Goal: Obtain resource: Obtain resource

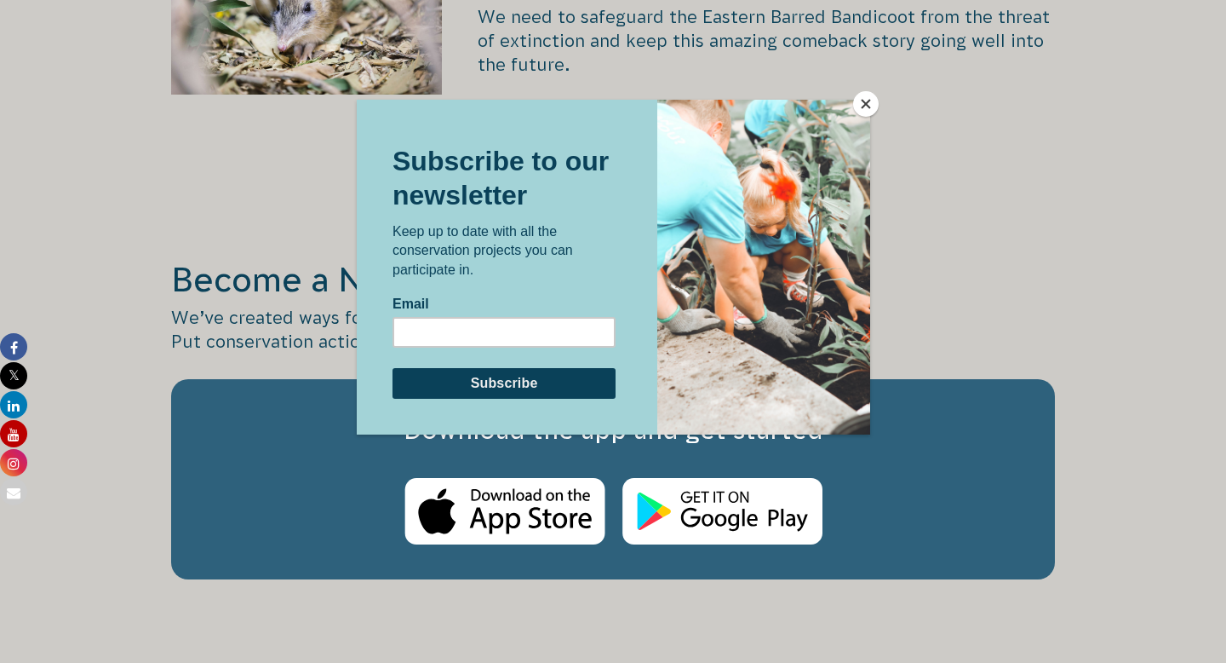
scroll to position [2786, 0]
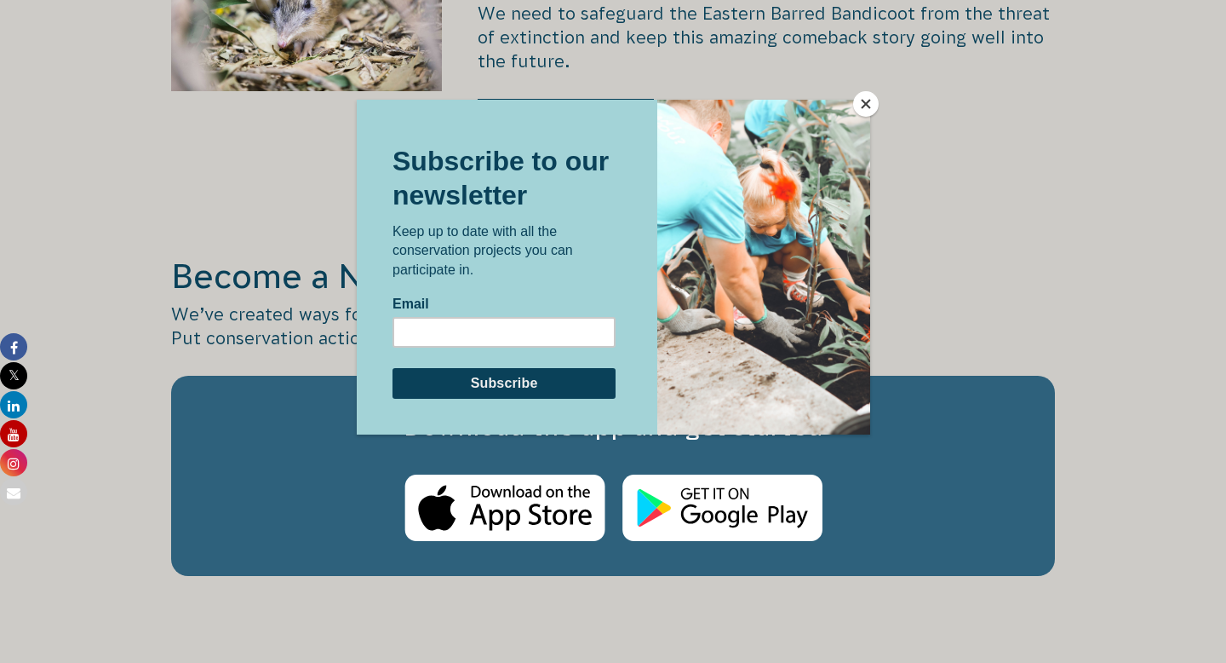
click at [869, 104] on button "Close" at bounding box center [866, 104] width 26 height 26
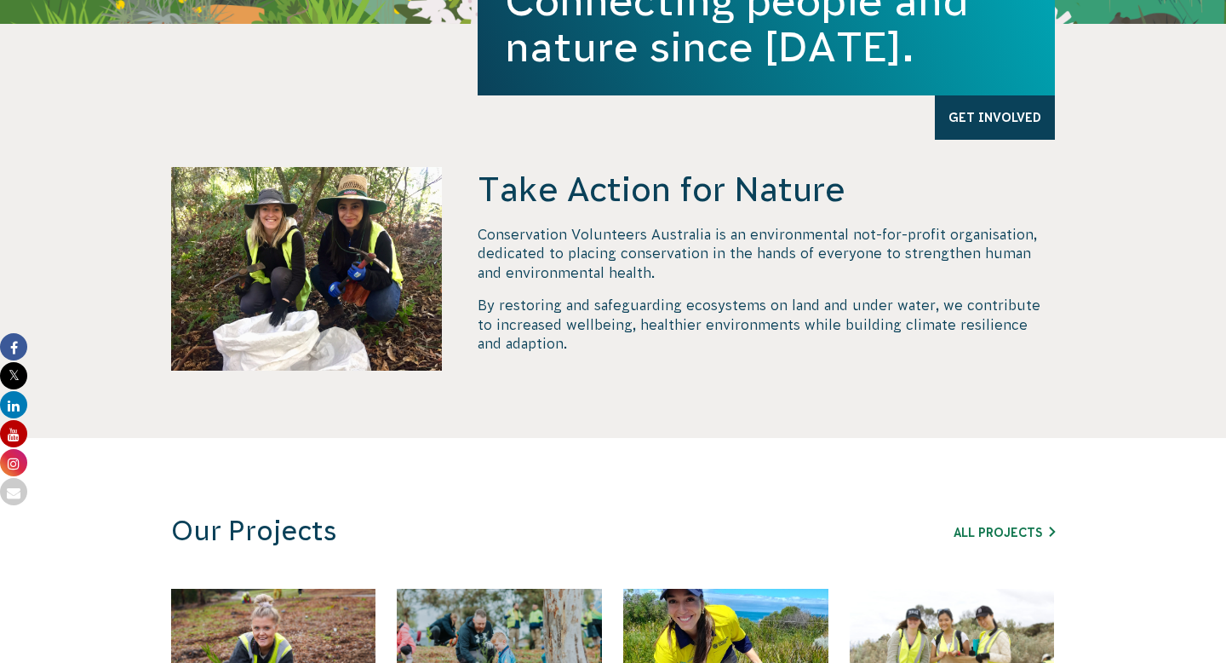
scroll to position [1, 0]
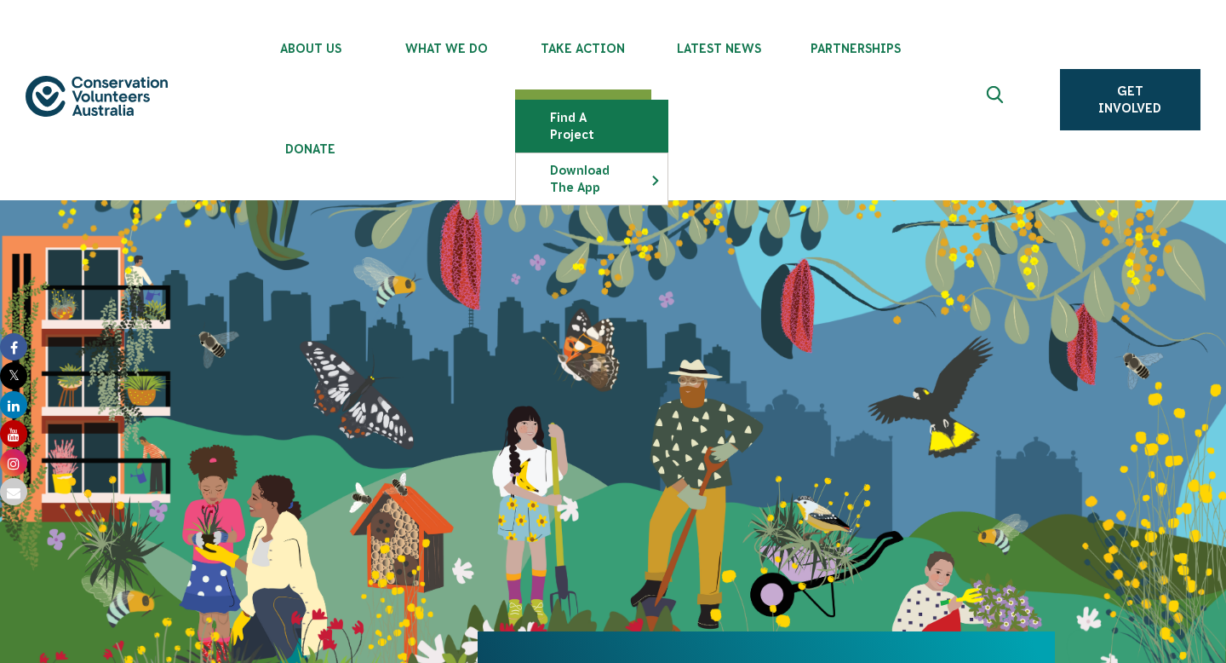
click at [573, 112] on link "Find a project" at bounding box center [592, 125] width 152 height 51
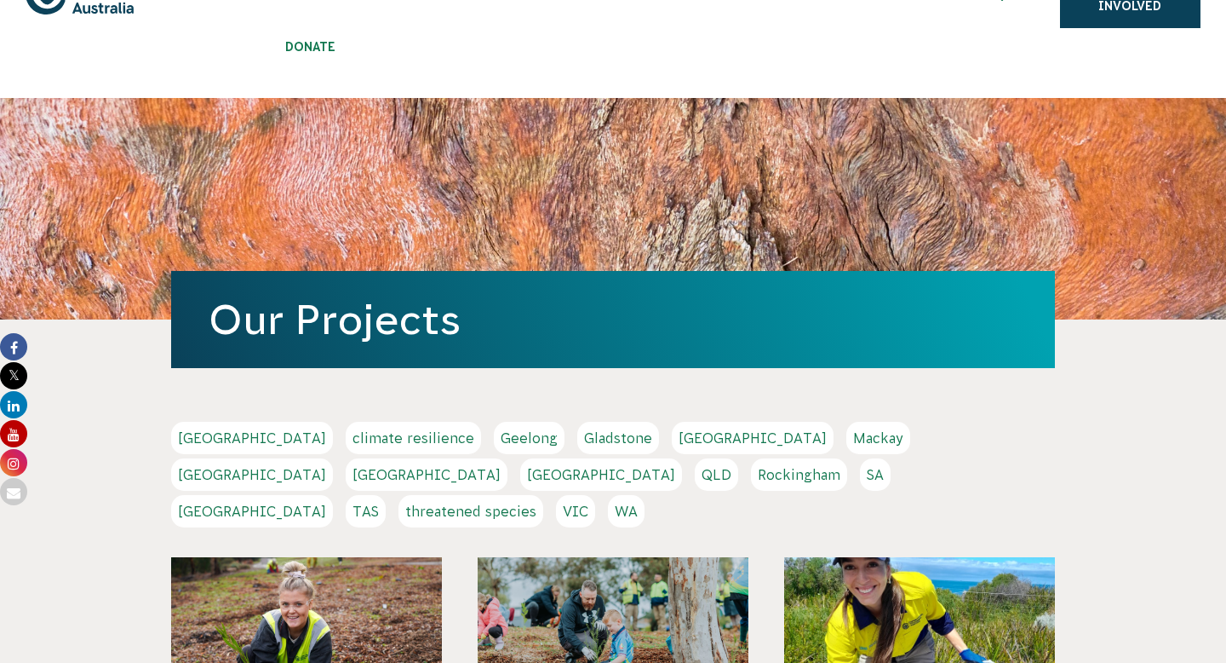
scroll to position [250, 0]
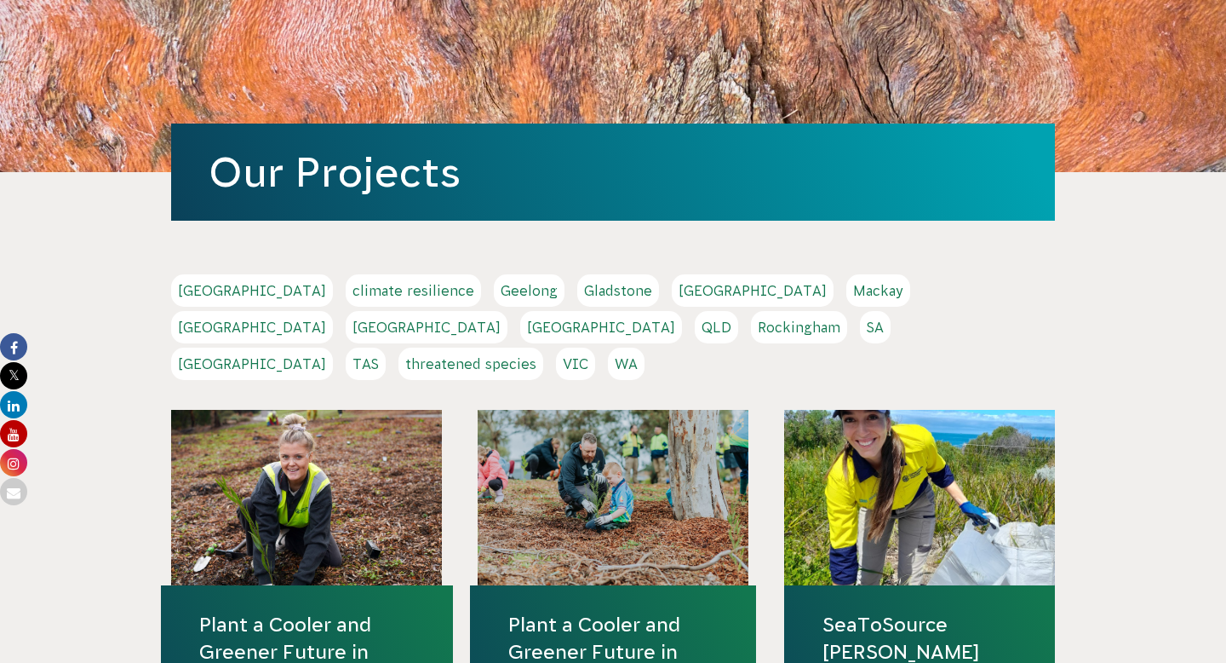
click at [595, 347] on link "VIC" at bounding box center [575, 363] width 39 height 32
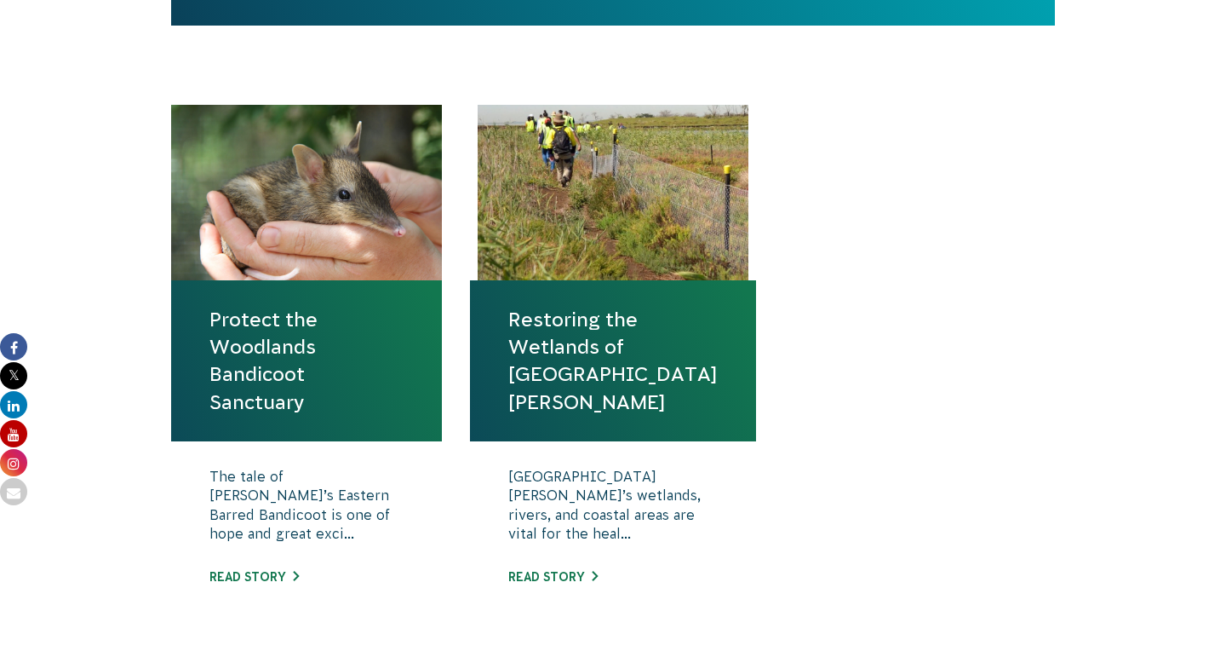
scroll to position [656, 0]
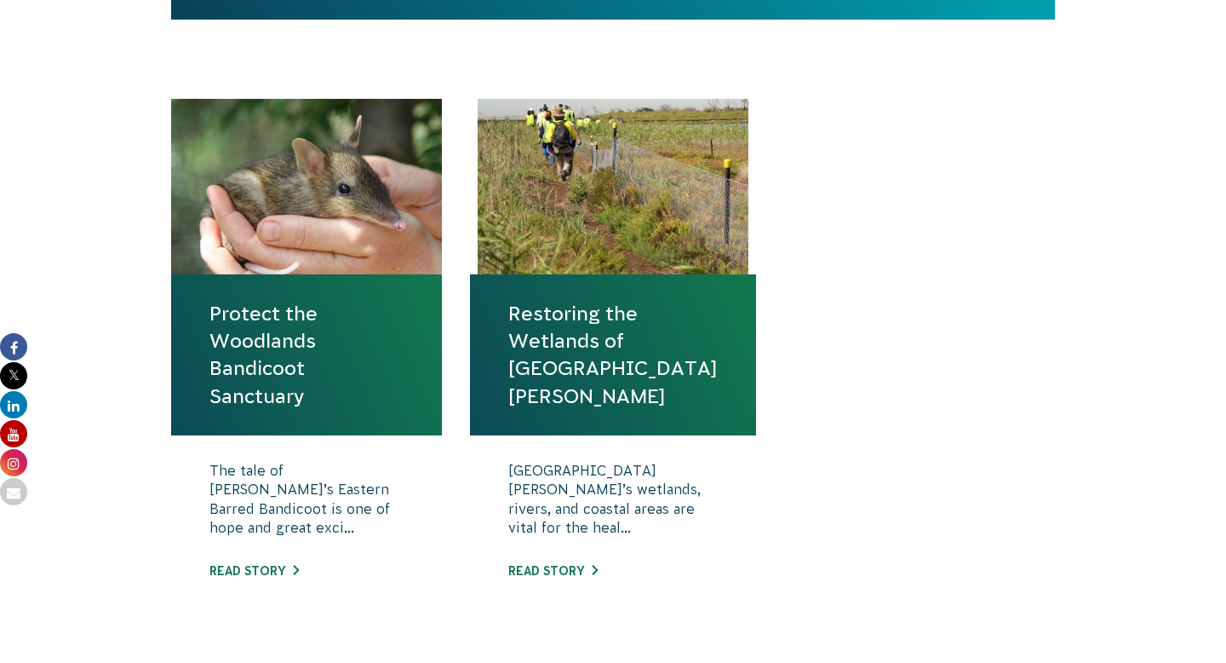
click at [531, 377] on link "Restoring the Wetlands of Port Phillip Bay" at bounding box center [612, 355] width 209 height 110
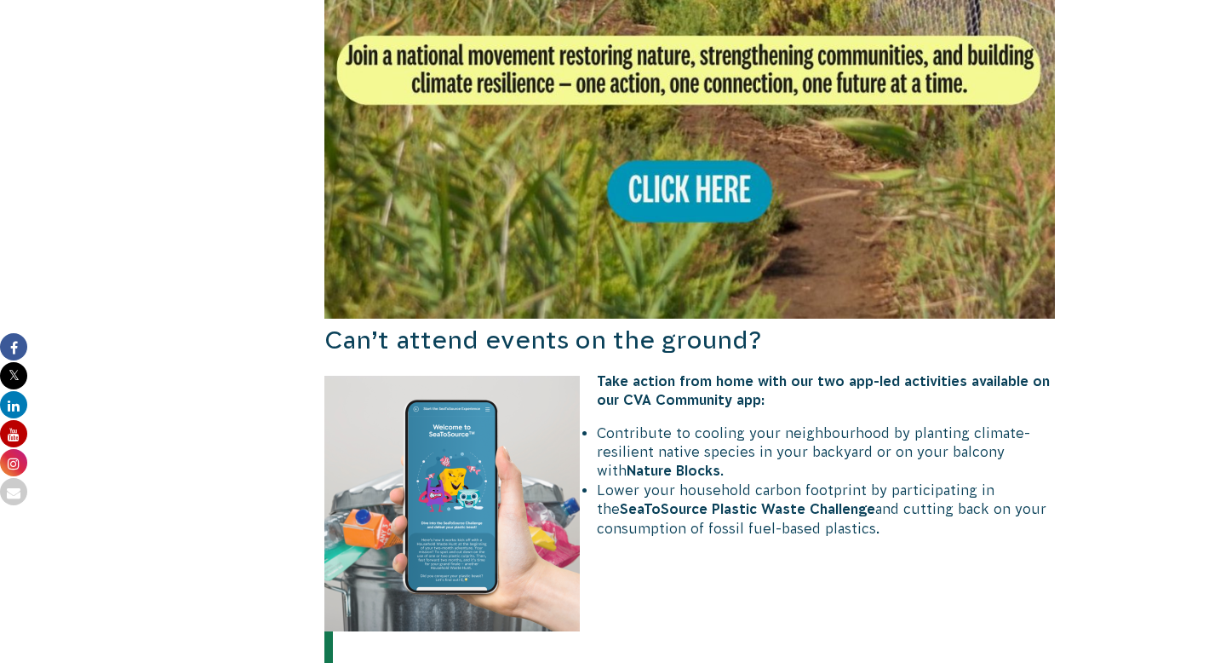
scroll to position [1489, 0]
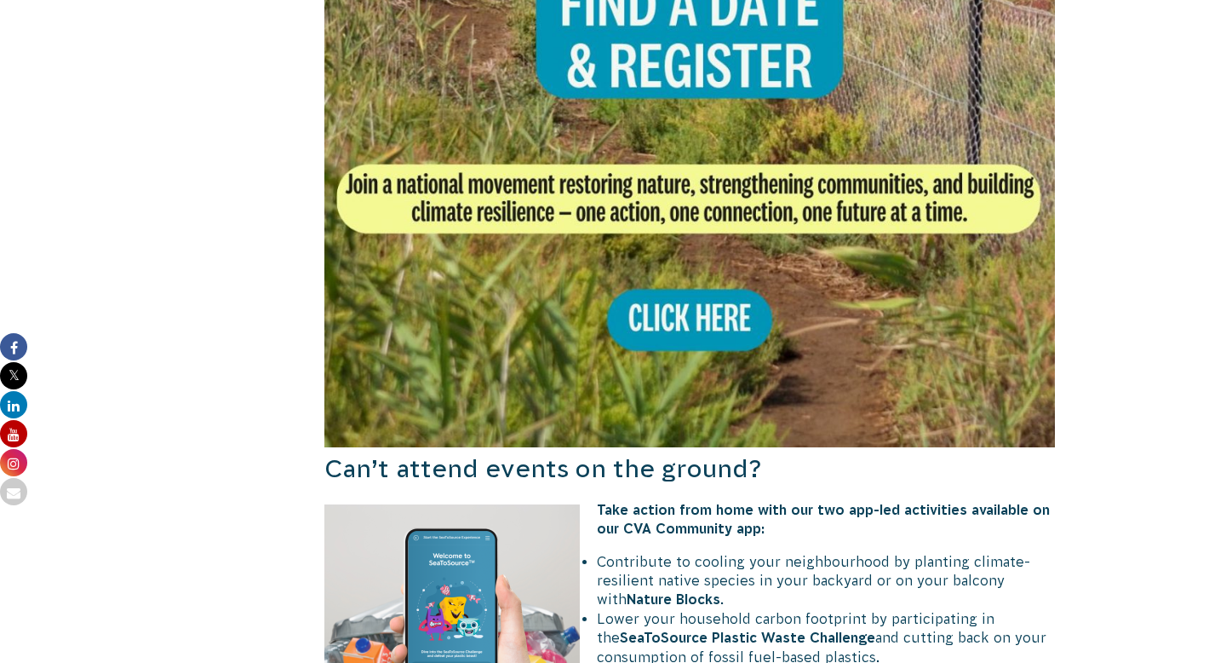
click at [624, 300] on img at bounding box center [689, 81] width 731 height 731
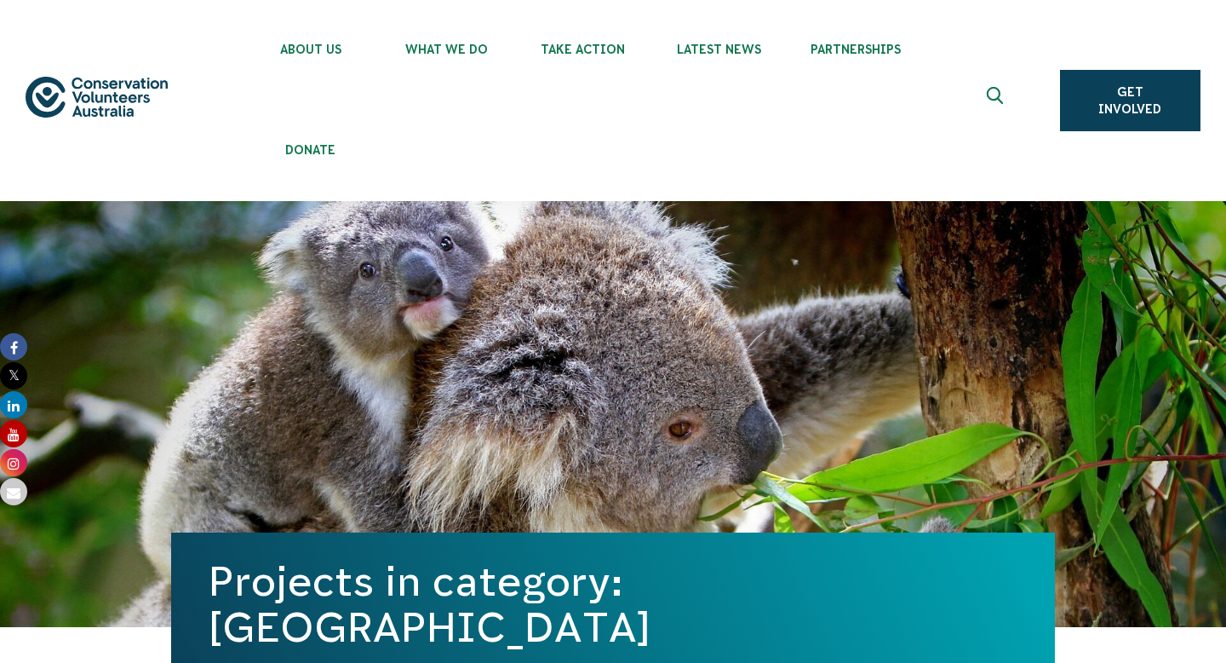
scroll to position [656, 0]
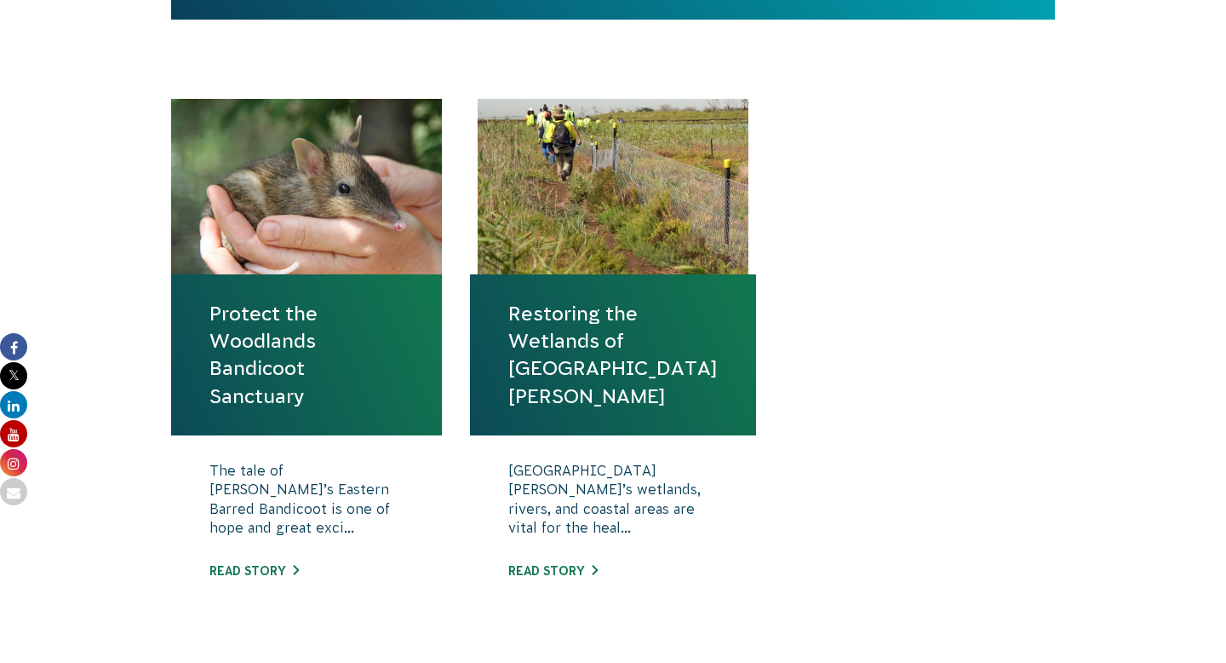
click at [228, 347] on link "Protect the Woodlands Bandicoot Sanctuary" at bounding box center [306, 355] width 194 height 110
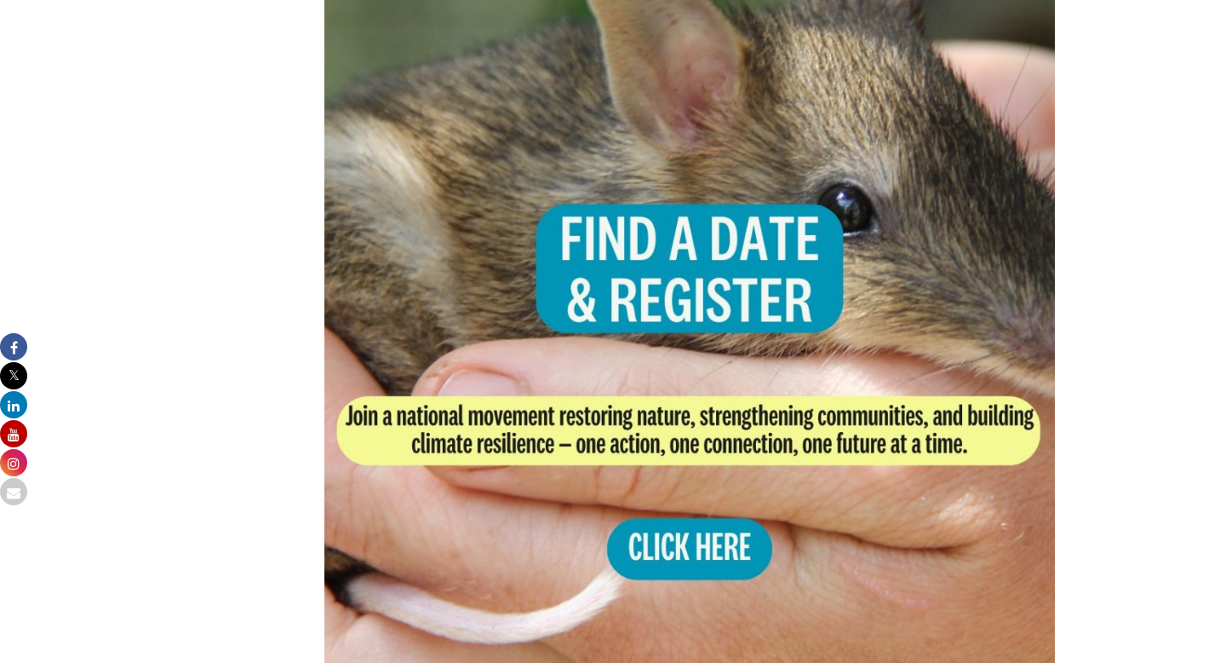
scroll to position [3420, 0]
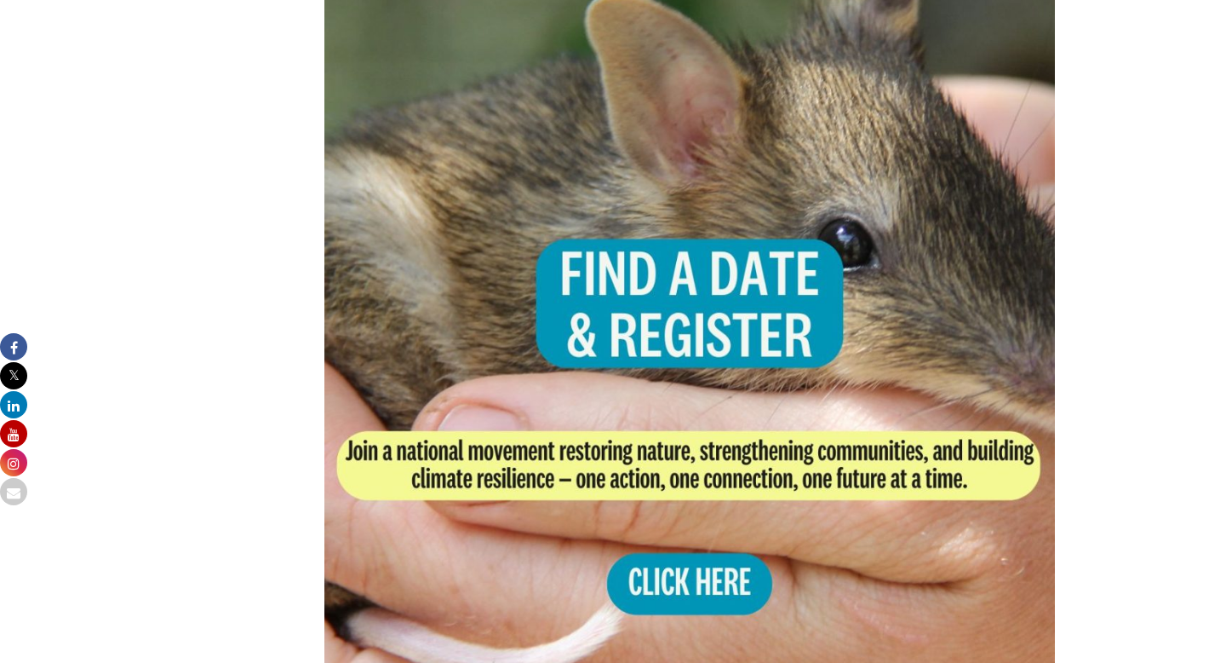
click at [573, 292] on img at bounding box center [689, 348] width 731 height 731
